Goal: Task Accomplishment & Management: Use online tool/utility

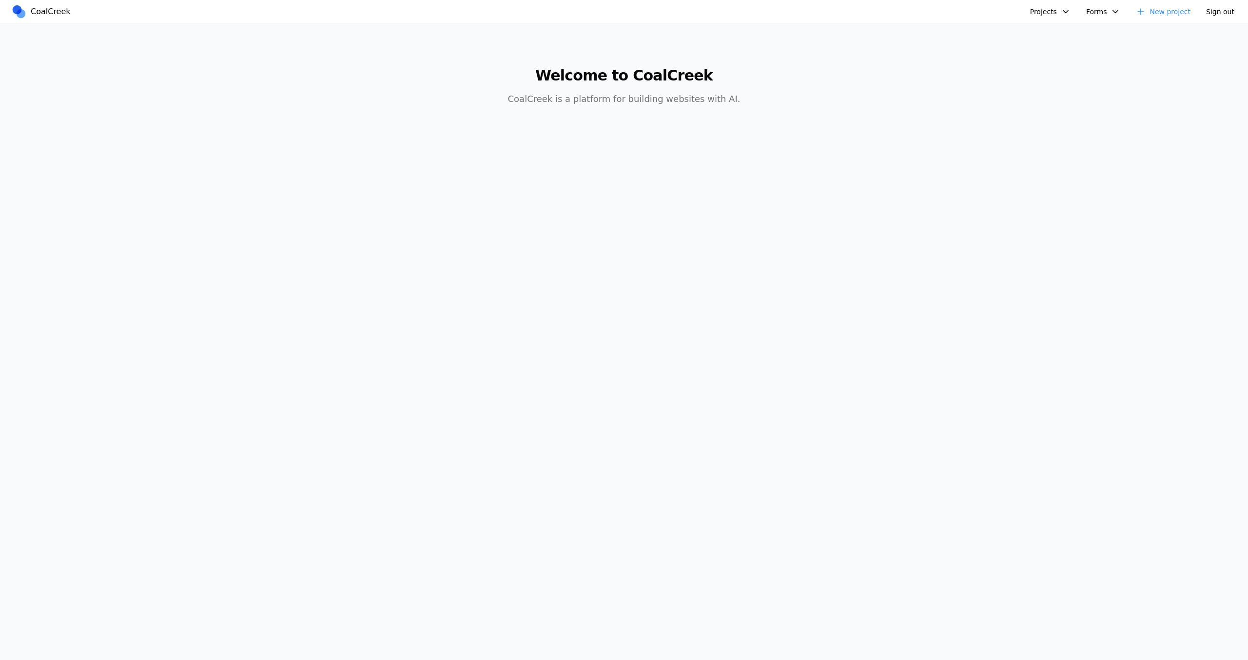
click at [1059, 4] on button "Projects" at bounding box center [1051, 12] width 52 height 16
click at [1060, 11] on button "Projects" at bounding box center [1051, 12] width 52 height 16
click at [1062, 6] on button "Projects" at bounding box center [1051, 12] width 52 height 16
click at [1064, 32] on link "Design + AI Collective" at bounding box center [1088, 34] width 114 height 17
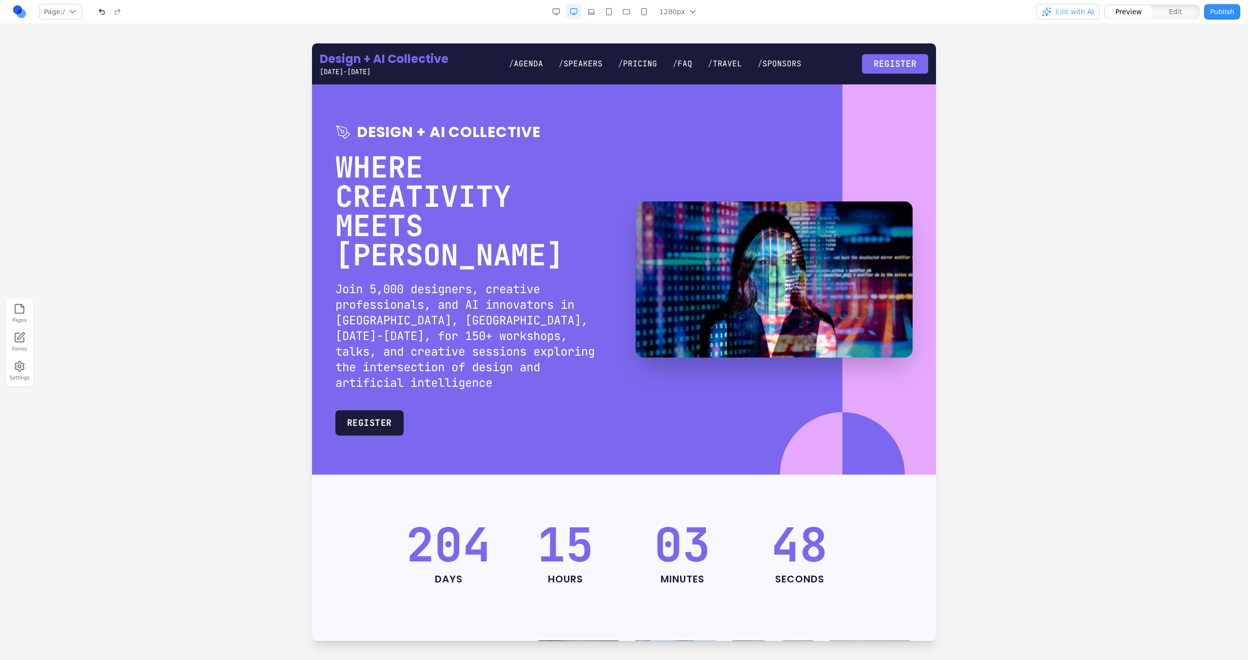
click at [1073, 17] on button "Edit with AI" at bounding box center [1068, 12] width 64 height 16
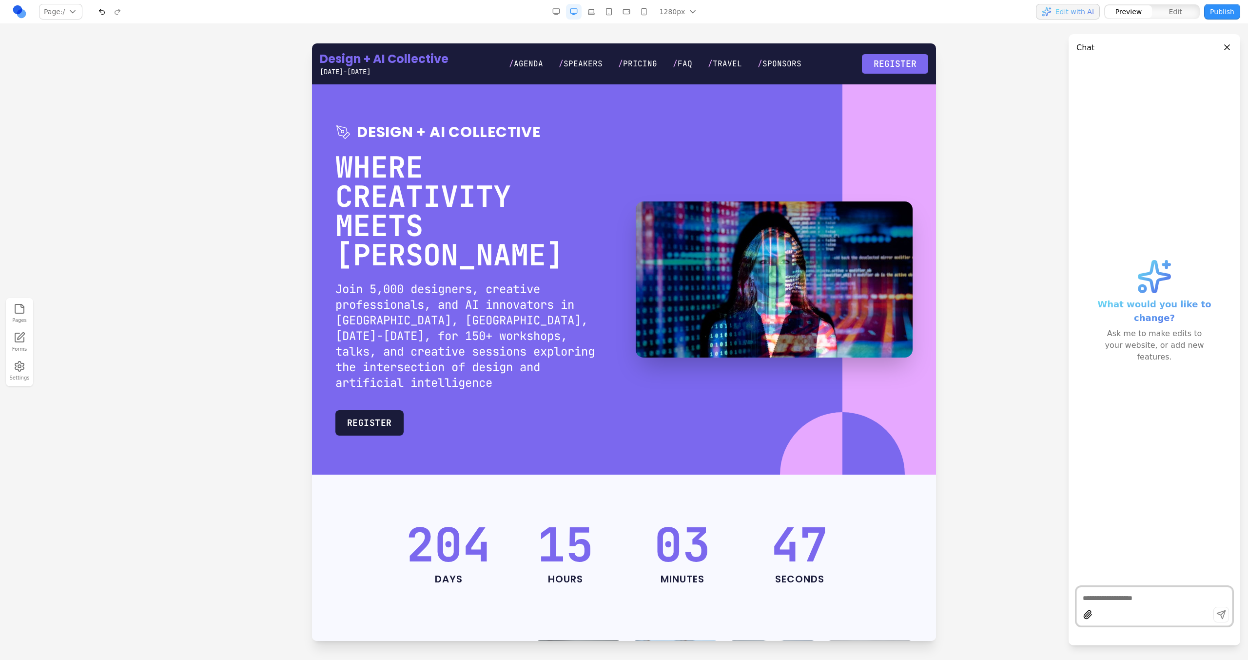
click at [1102, 594] on textarea at bounding box center [1154, 598] width 143 height 10
paste textarea
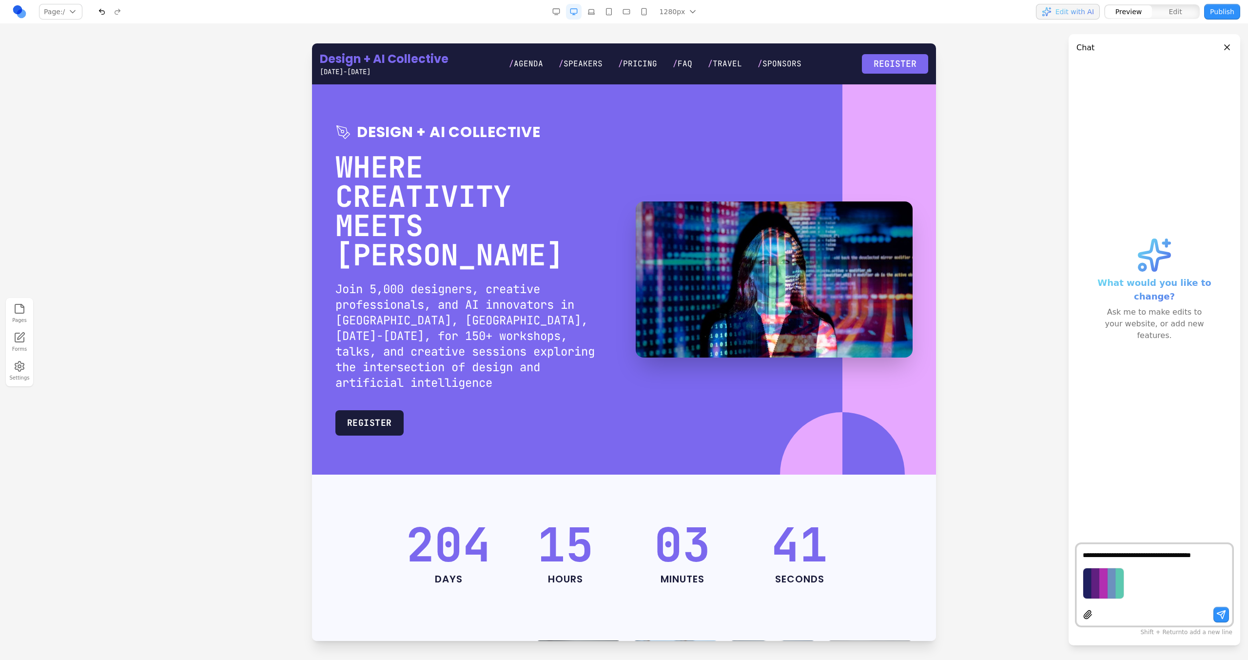
type textarea "**********"
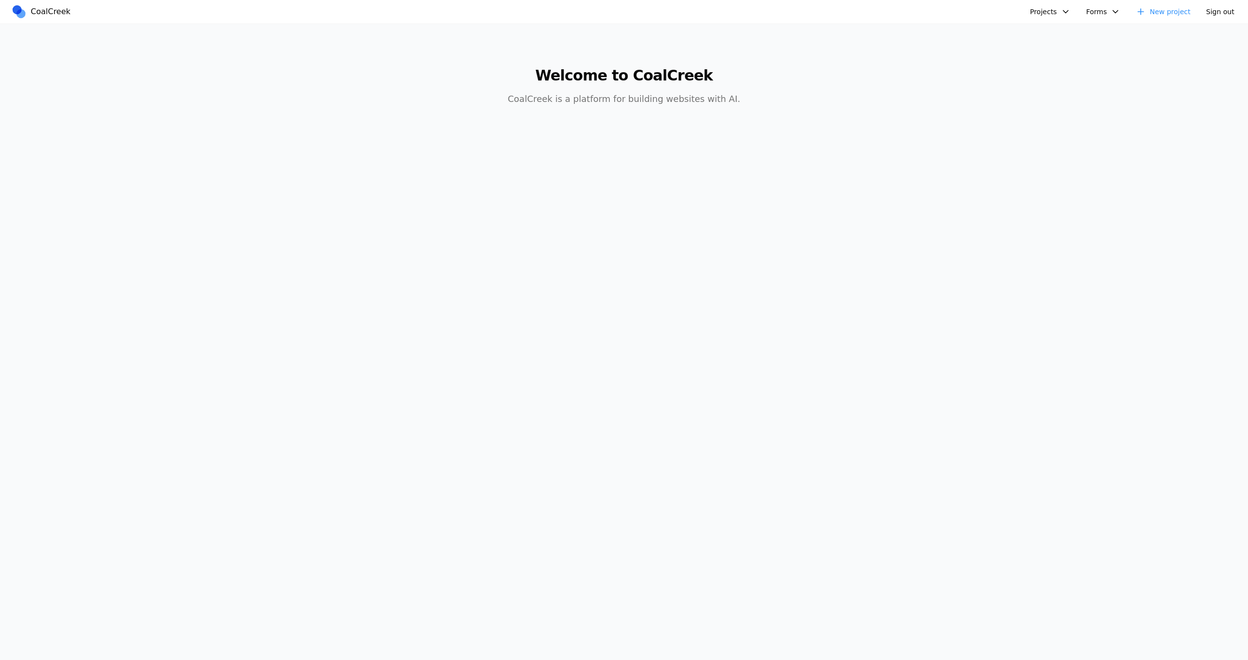
click at [1149, 10] on link "New project" at bounding box center [1163, 12] width 66 height 16
